Goal: Task Accomplishment & Management: Complete application form

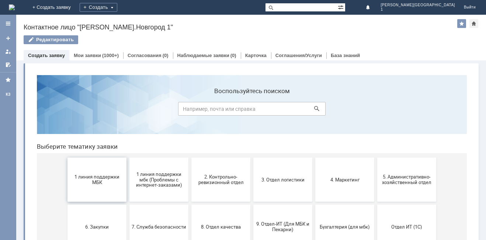
click at [103, 183] on span "1 линия поддержки МБК" at bounding box center [97, 179] width 55 height 11
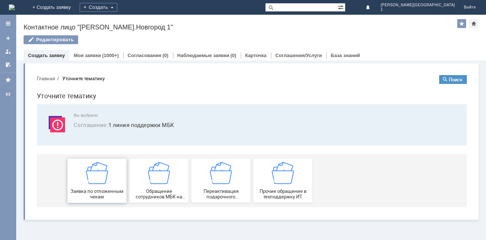
click at [93, 172] on img at bounding box center [97, 173] width 22 height 22
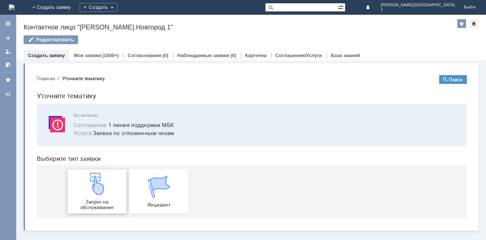
click at [102, 196] on div "Запрос на обслуживание" at bounding box center [97, 192] width 55 height 38
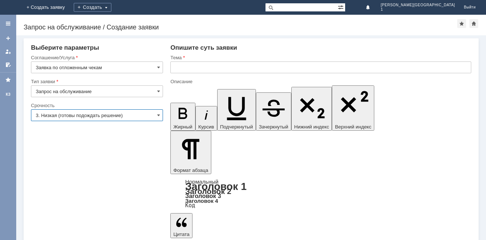
click at [78, 116] on input "3. Низкая (готовы подождать решение)" at bounding box center [97, 115] width 132 height 12
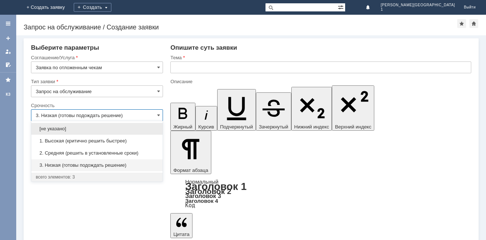
click at [67, 153] on span "2. Средняя (решить в установленные сроки)" at bounding box center [97, 153] width 122 height 6
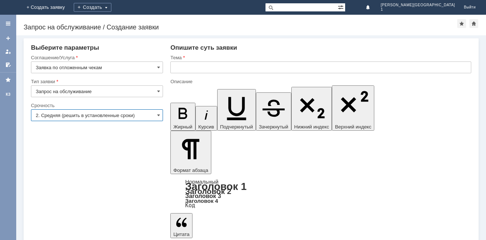
type input "2. Средняя (решить в установленные сроки)"
